Goal: Entertainment & Leisure: Consume media (video, audio)

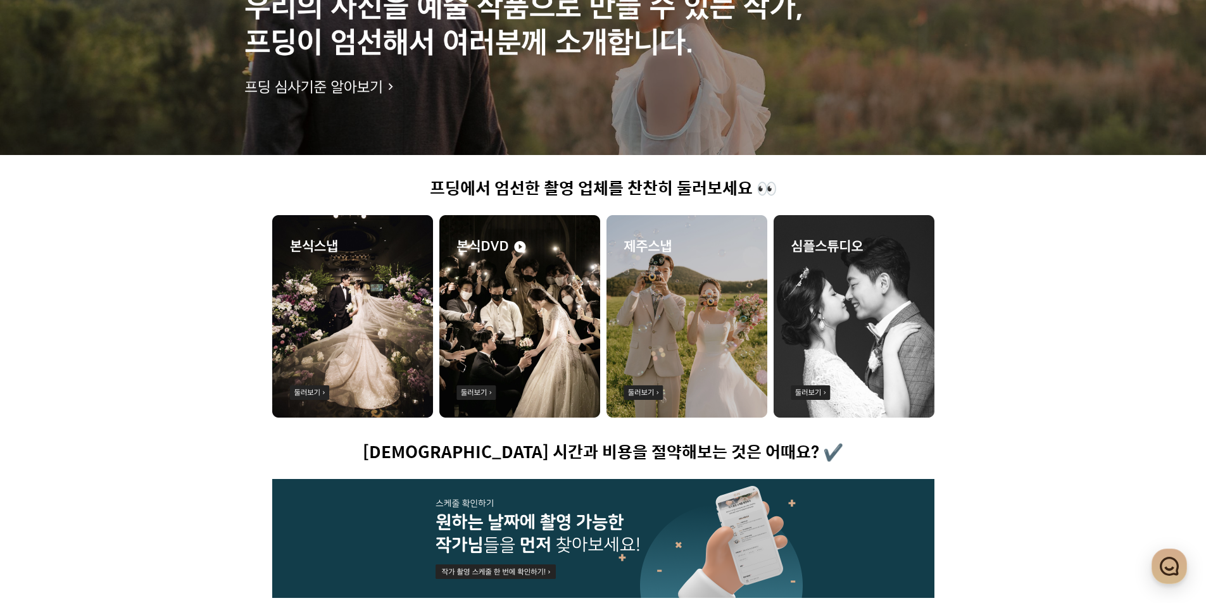
scroll to position [63, 0]
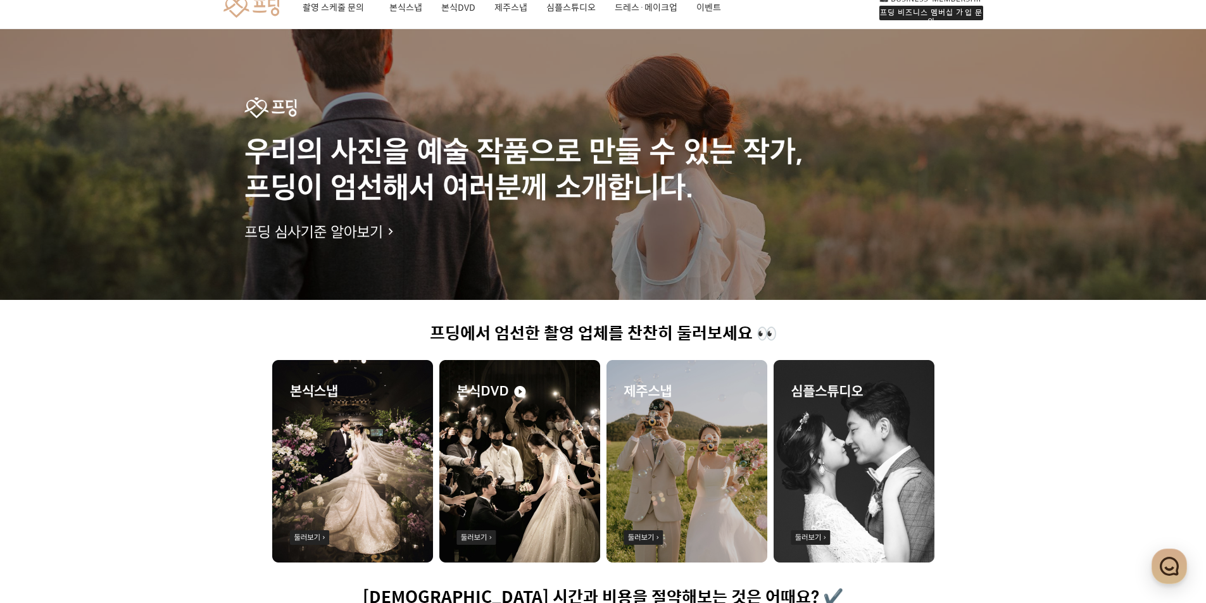
click at [518, 450] on img at bounding box center [519, 461] width 161 height 203
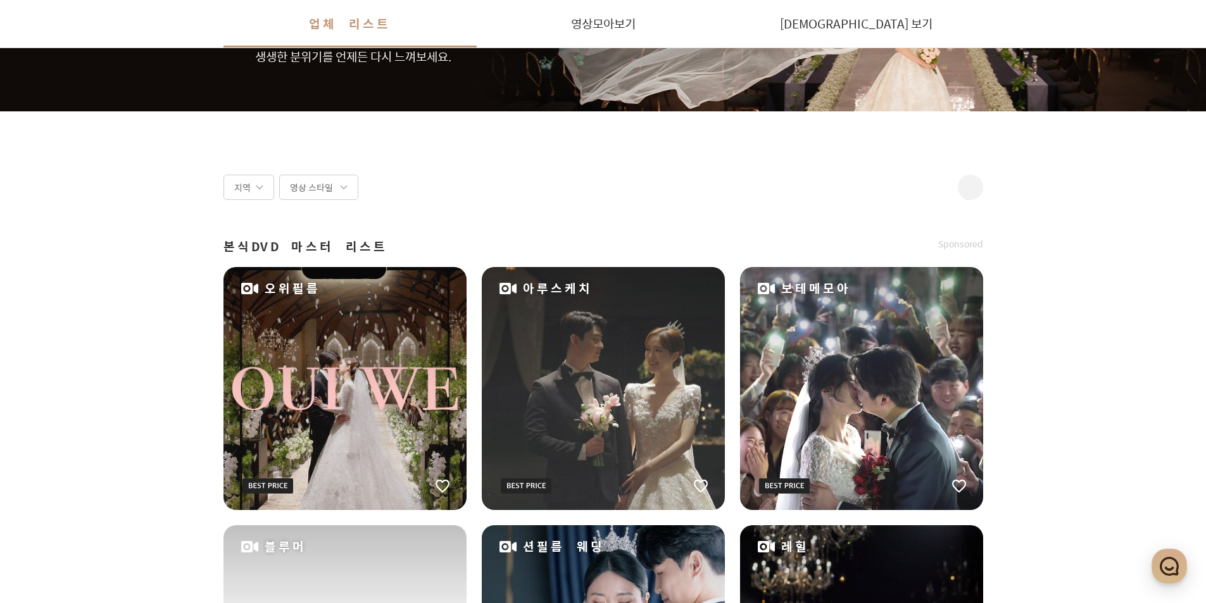
scroll to position [316, 0]
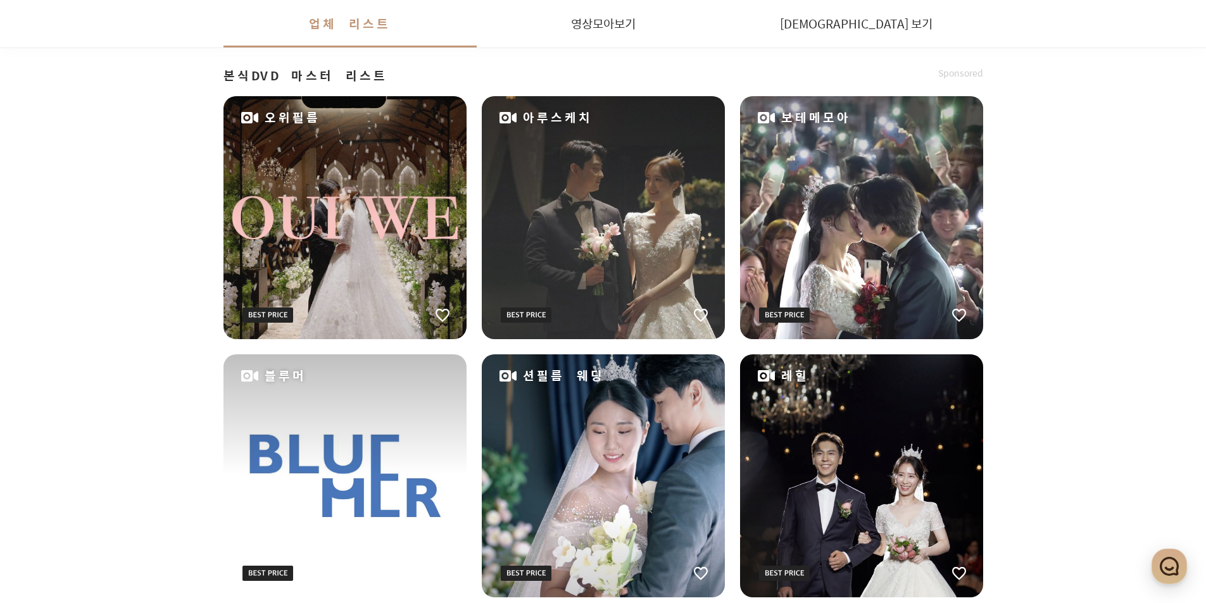
click at [826, 196] on div "보테메모아" at bounding box center [861, 217] width 243 height 243
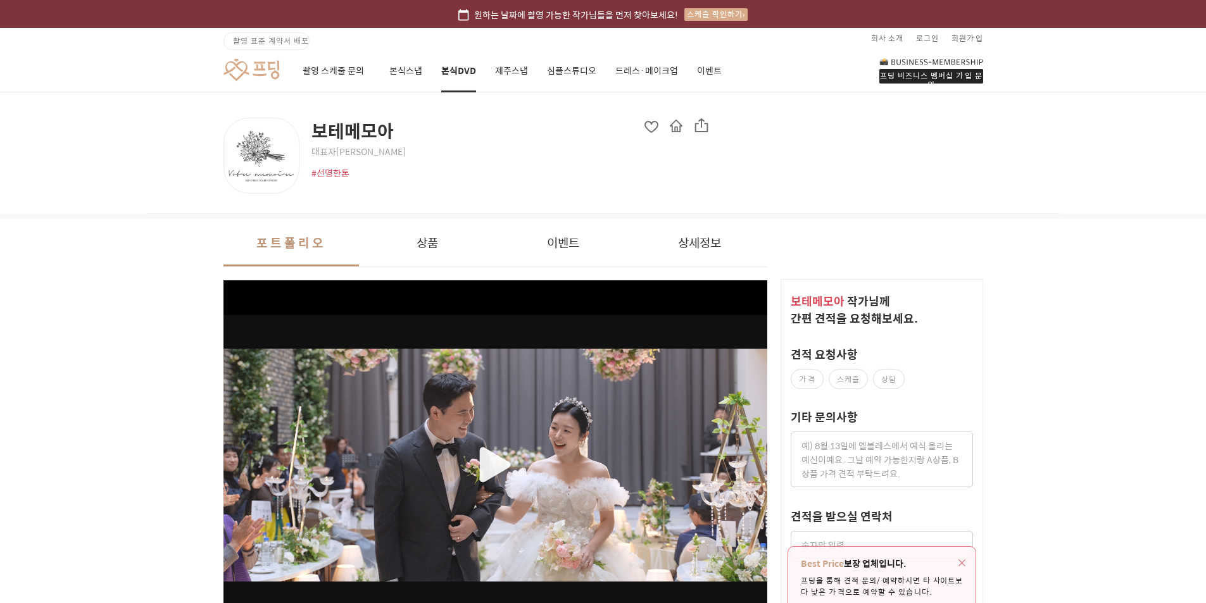
click at [477, 458] on div "button" at bounding box center [495, 465] width 544 height 301
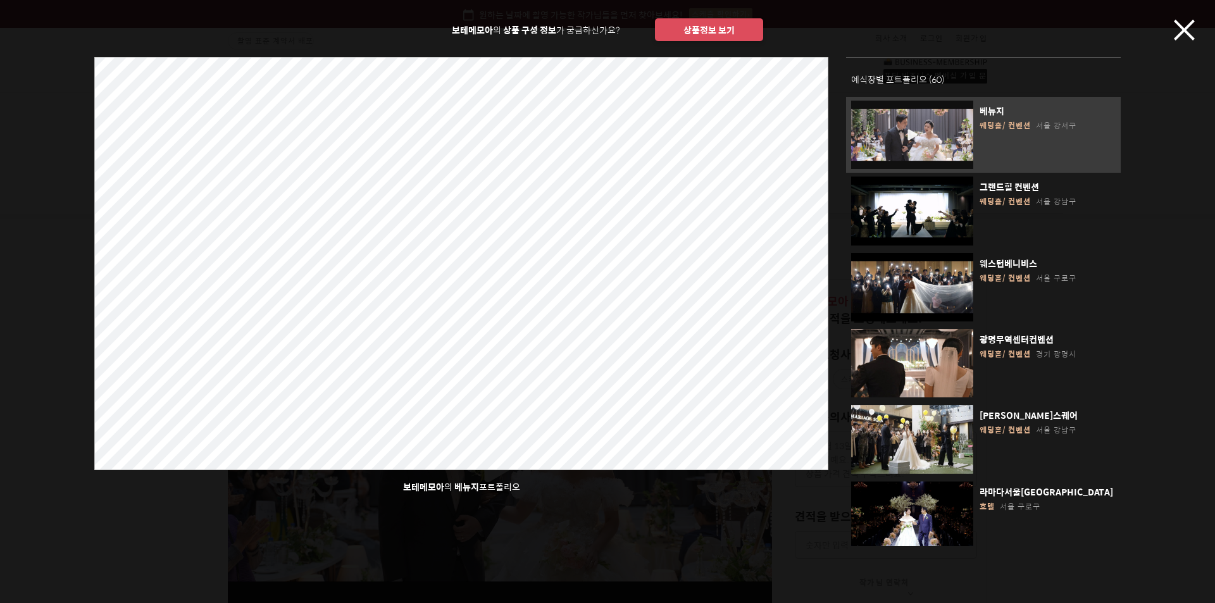
click at [1191, 39] on icon "button" at bounding box center [1184, 30] width 21 height 21
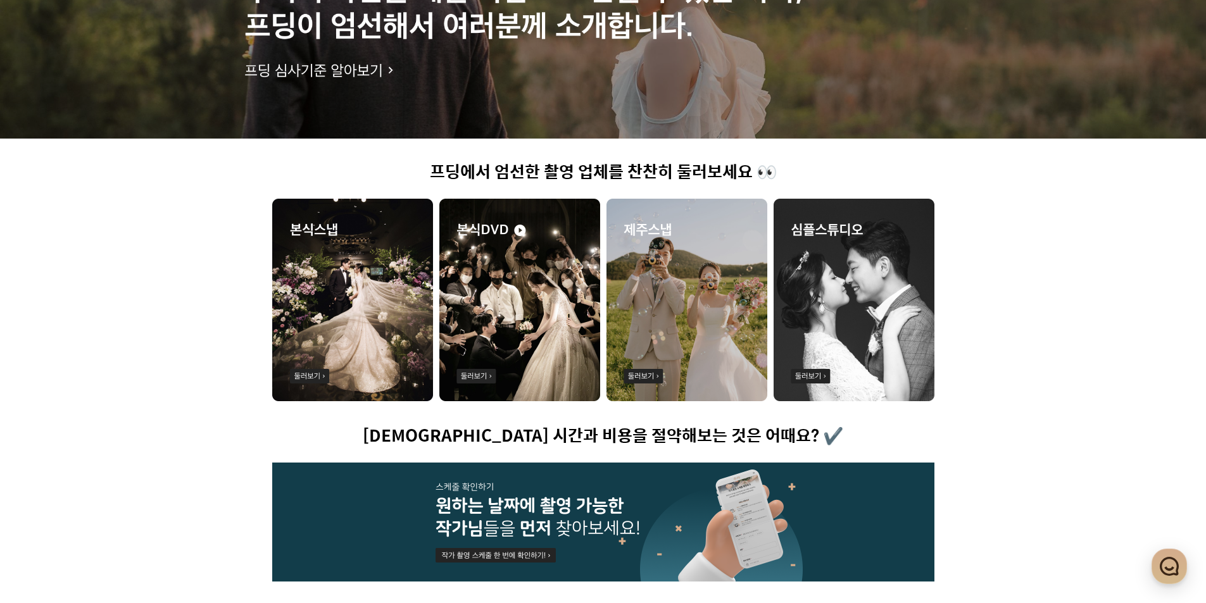
scroll to position [253, 0]
